Goal: Information Seeking & Learning: Learn about a topic

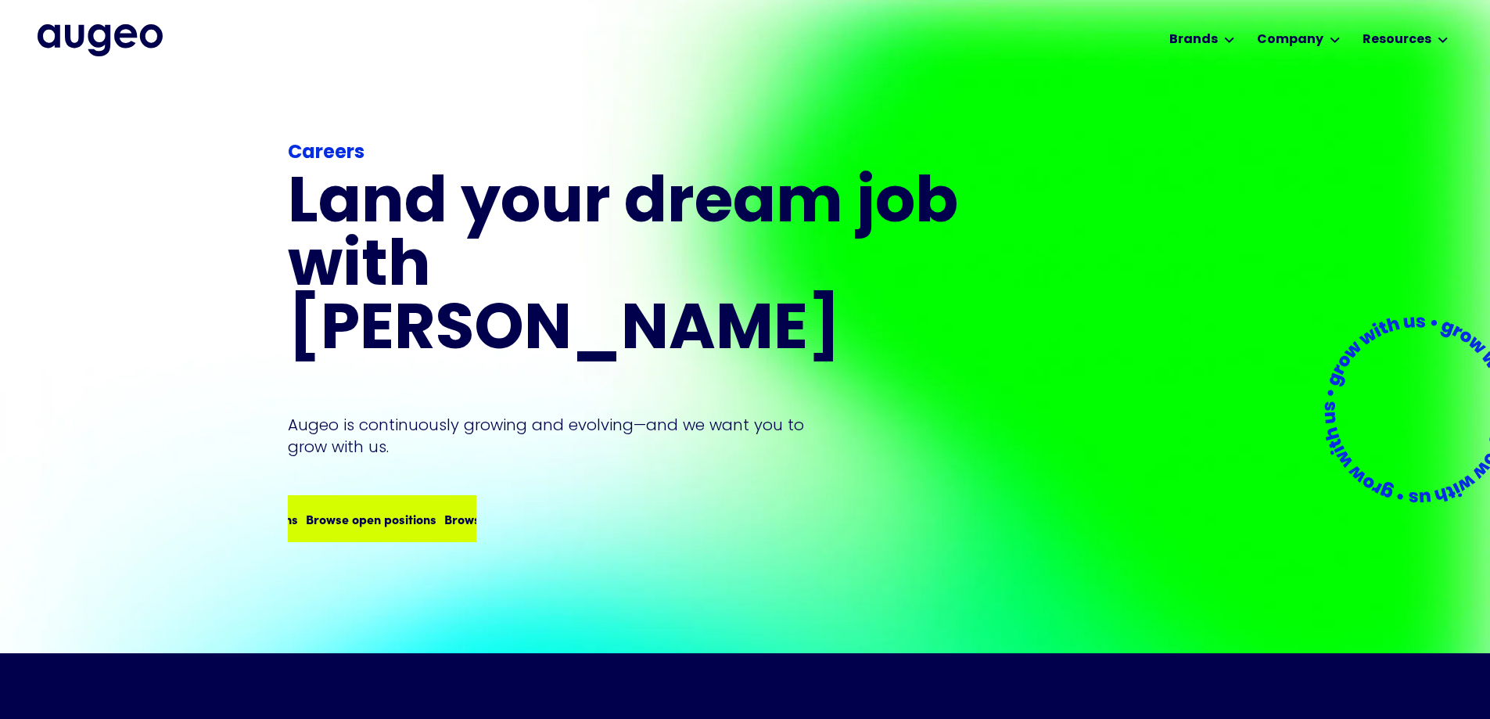
click at [393, 497] on div "Browse open positions Browse open positions Browse open positions Browse open p…" at bounding box center [381, 519] width 185 height 44
